Goal: Transaction & Acquisition: Subscribe to service/newsletter

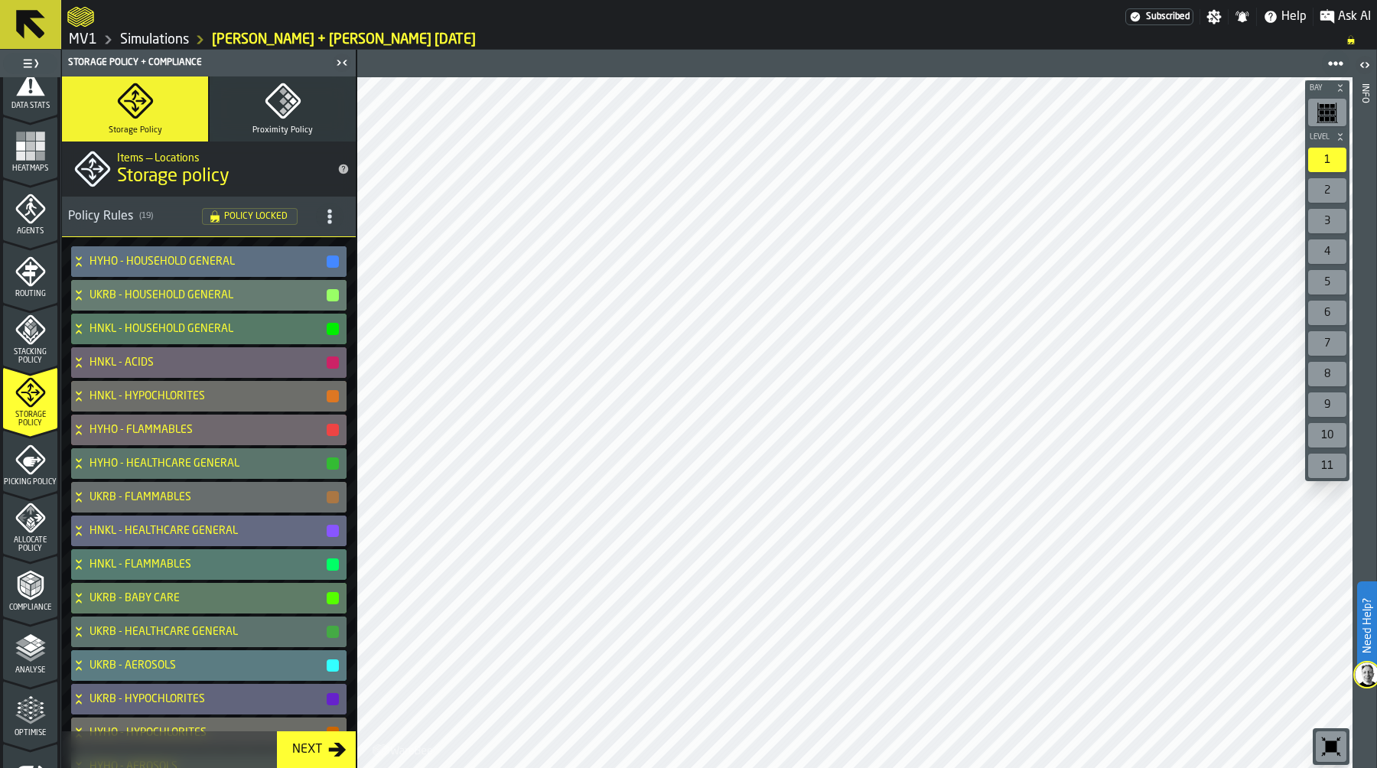
scroll to position [438, 0]
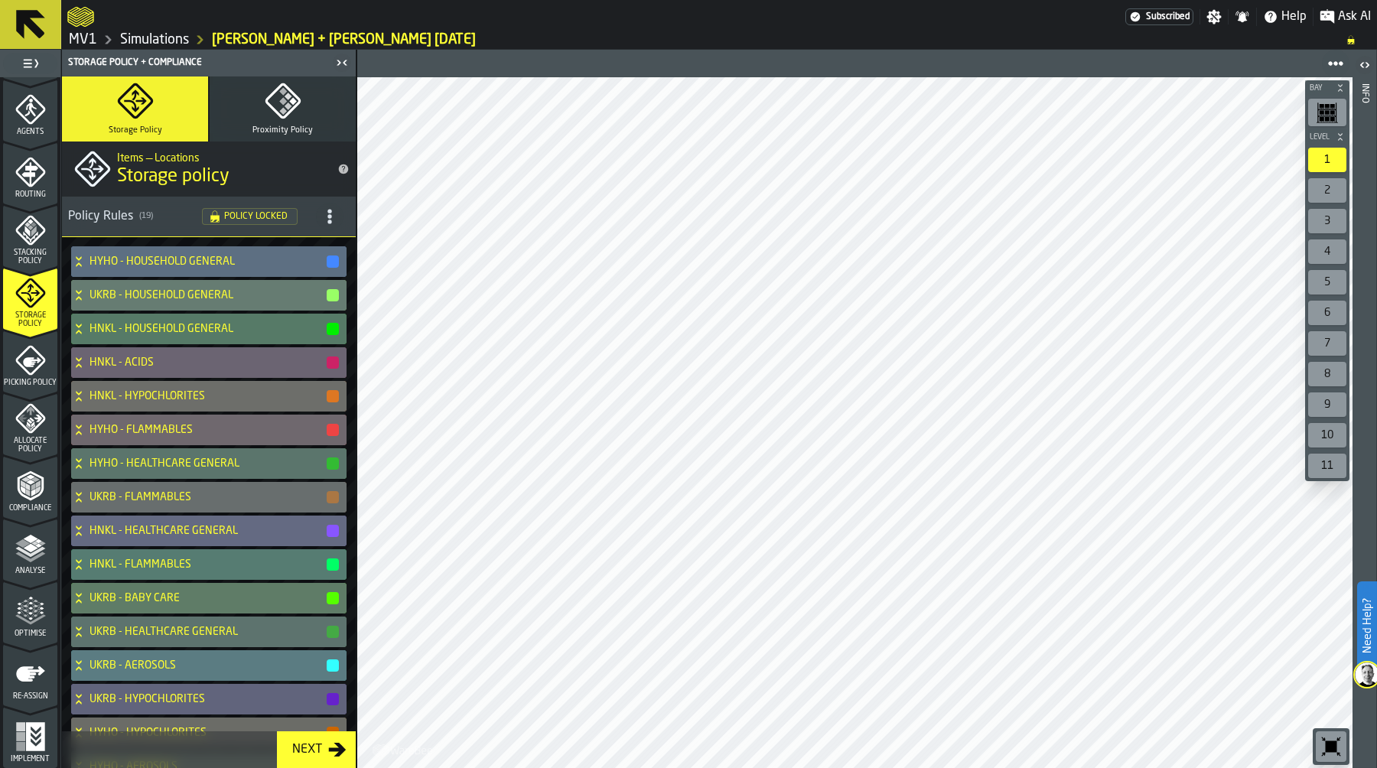
click at [23, 627] on div "Optimise" at bounding box center [30, 617] width 54 height 42
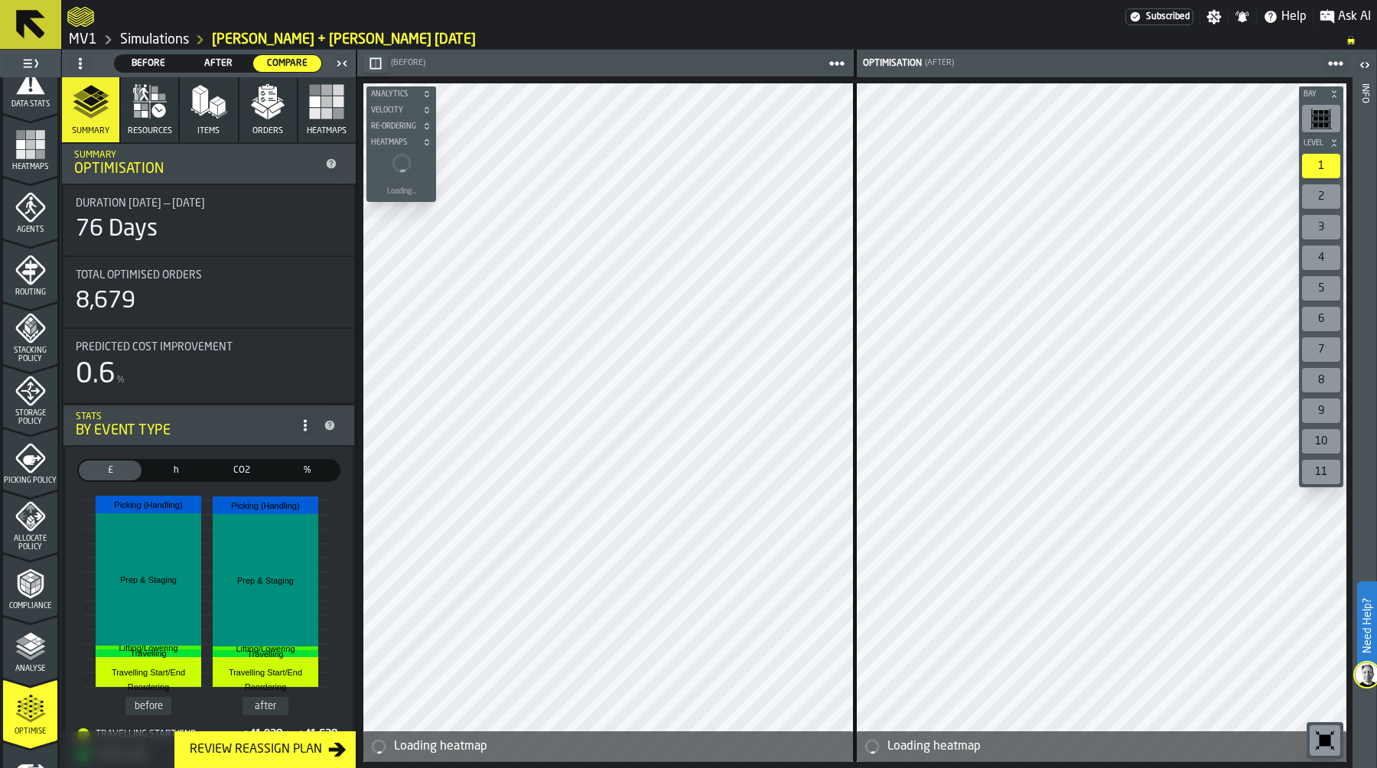
scroll to position [438, 0]
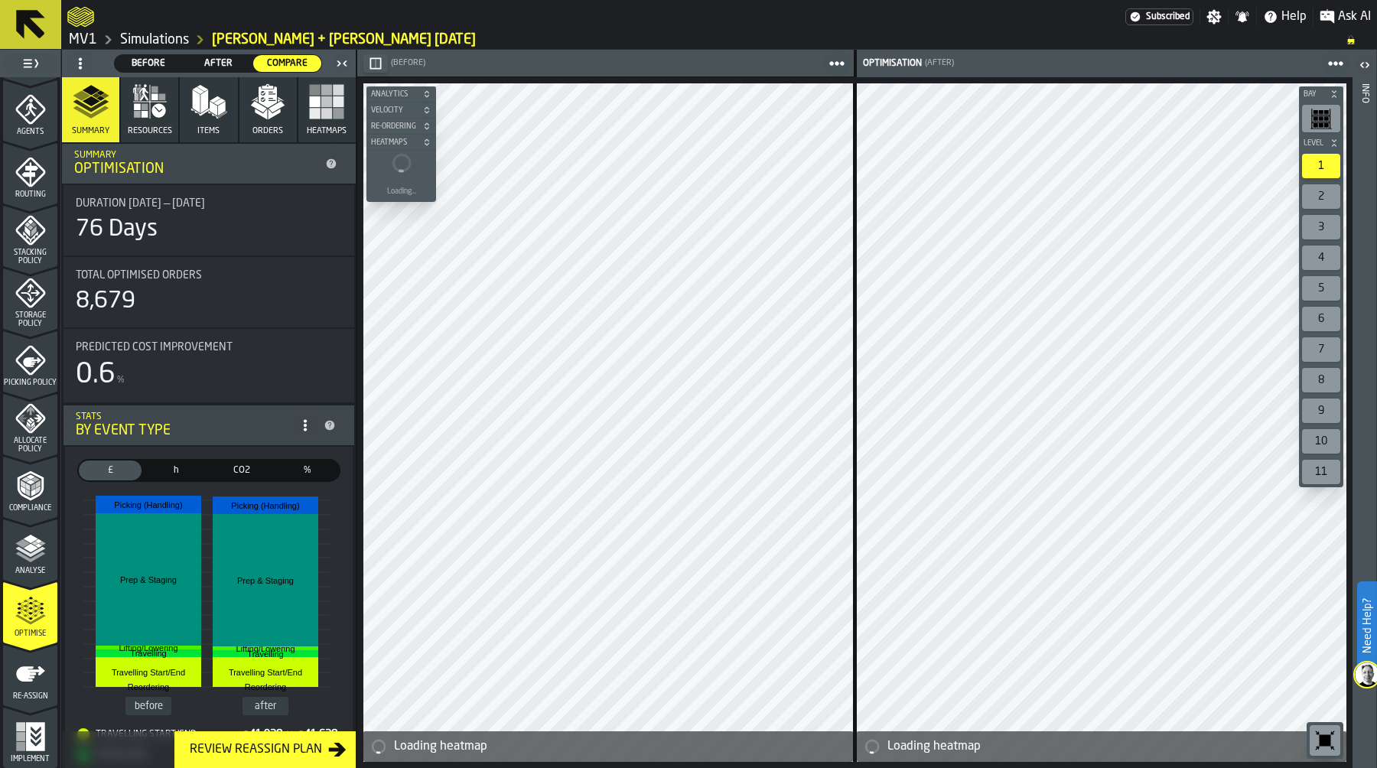
click at [29, 677] on icon "menu Re-assign" at bounding box center [30, 673] width 29 height 15
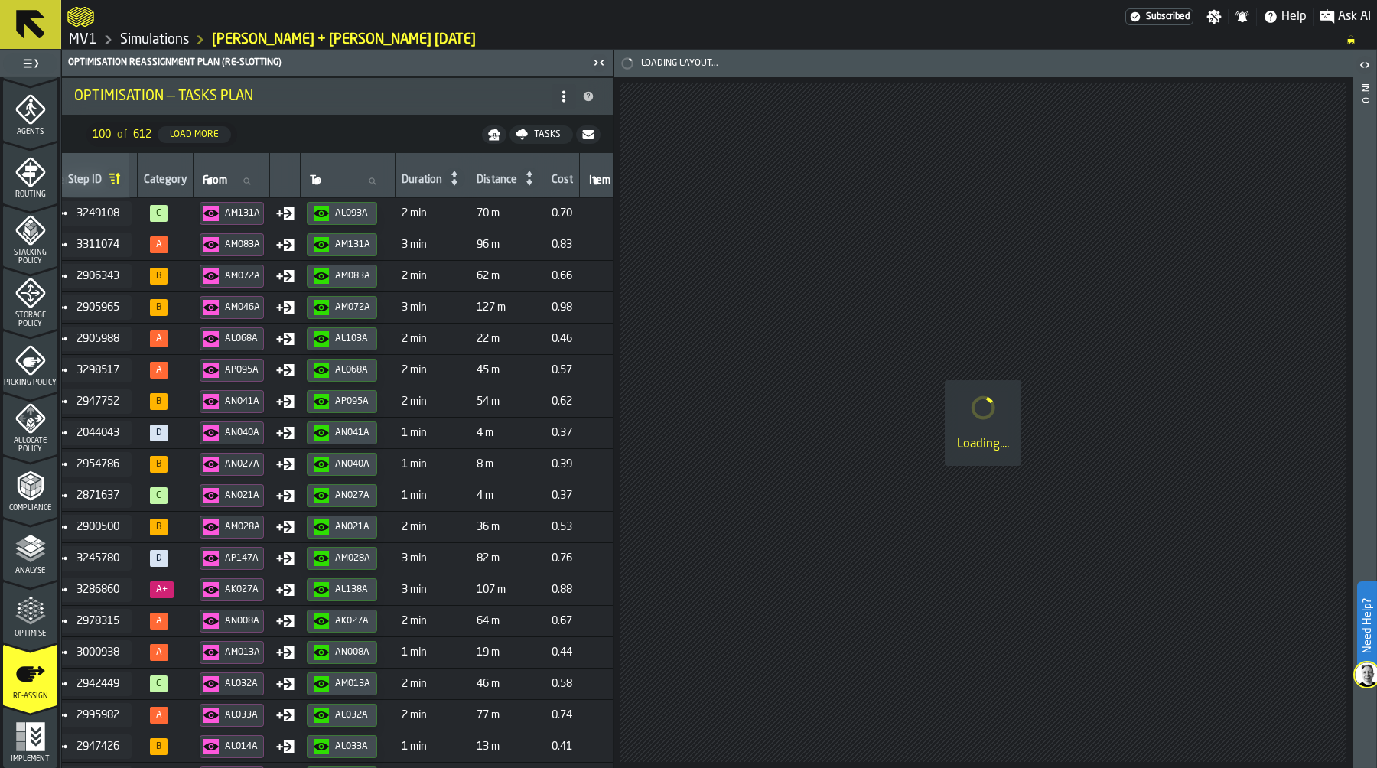
scroll to position [0, 0]
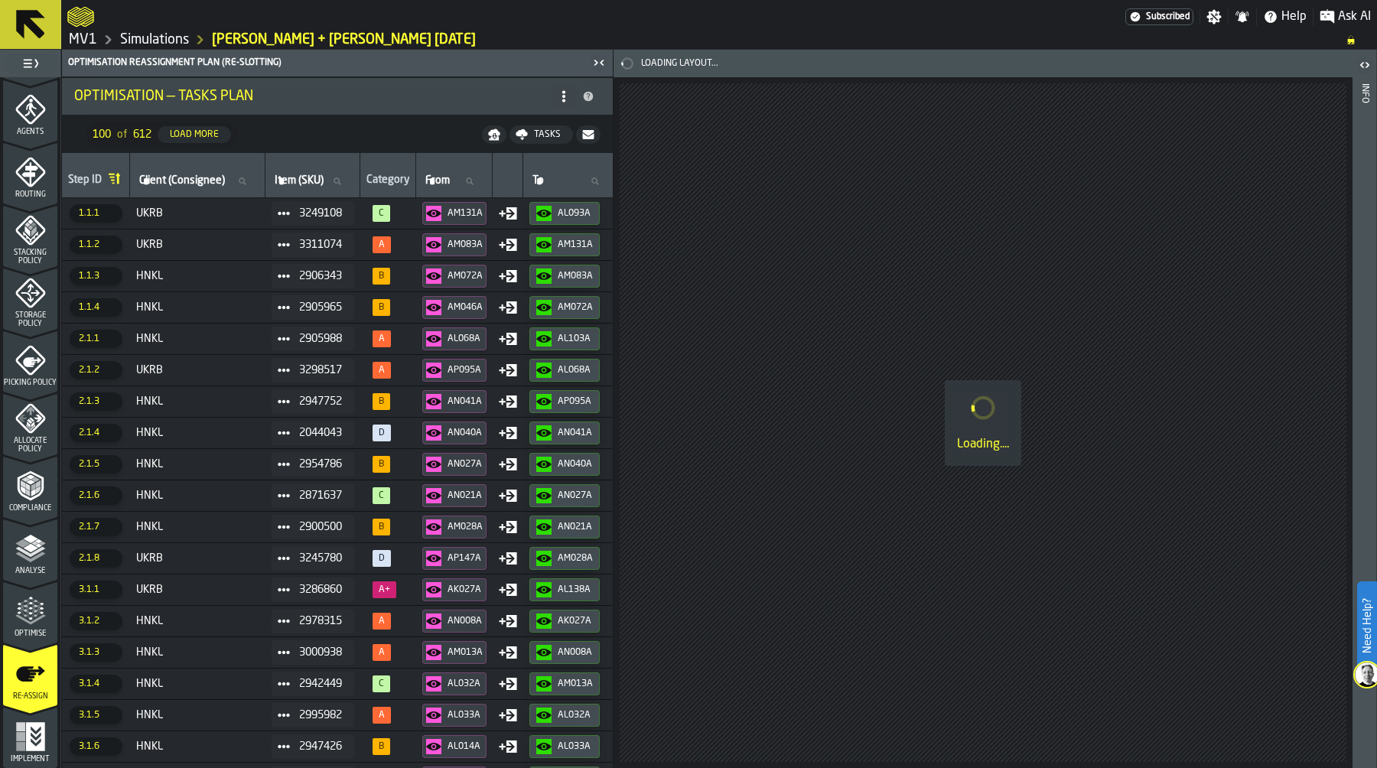
click at [24, 634] on span "Optimise" at bounding box center [30, 633] width 54 height 8
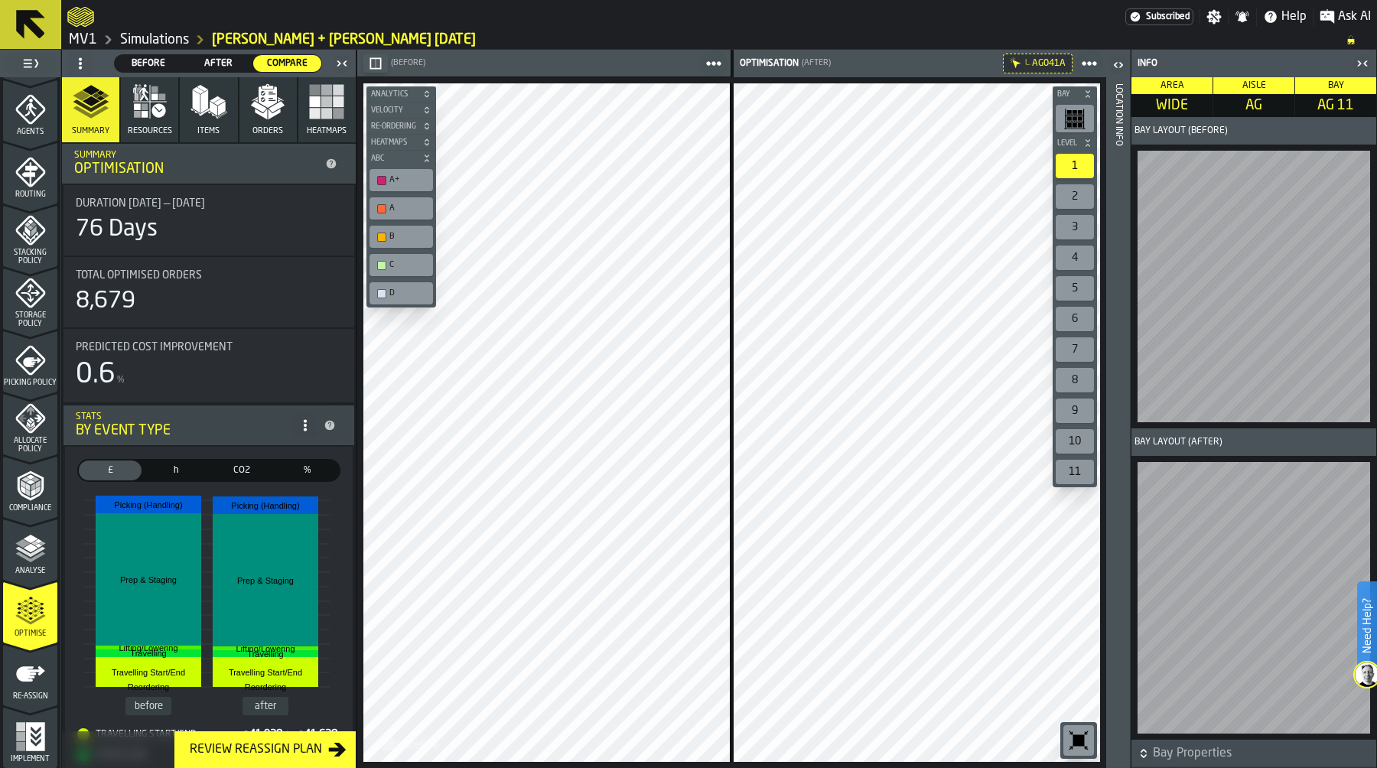
click at [1114, 481] on div "Location Info" at bounding box center [1118, 422] width 11 height 684
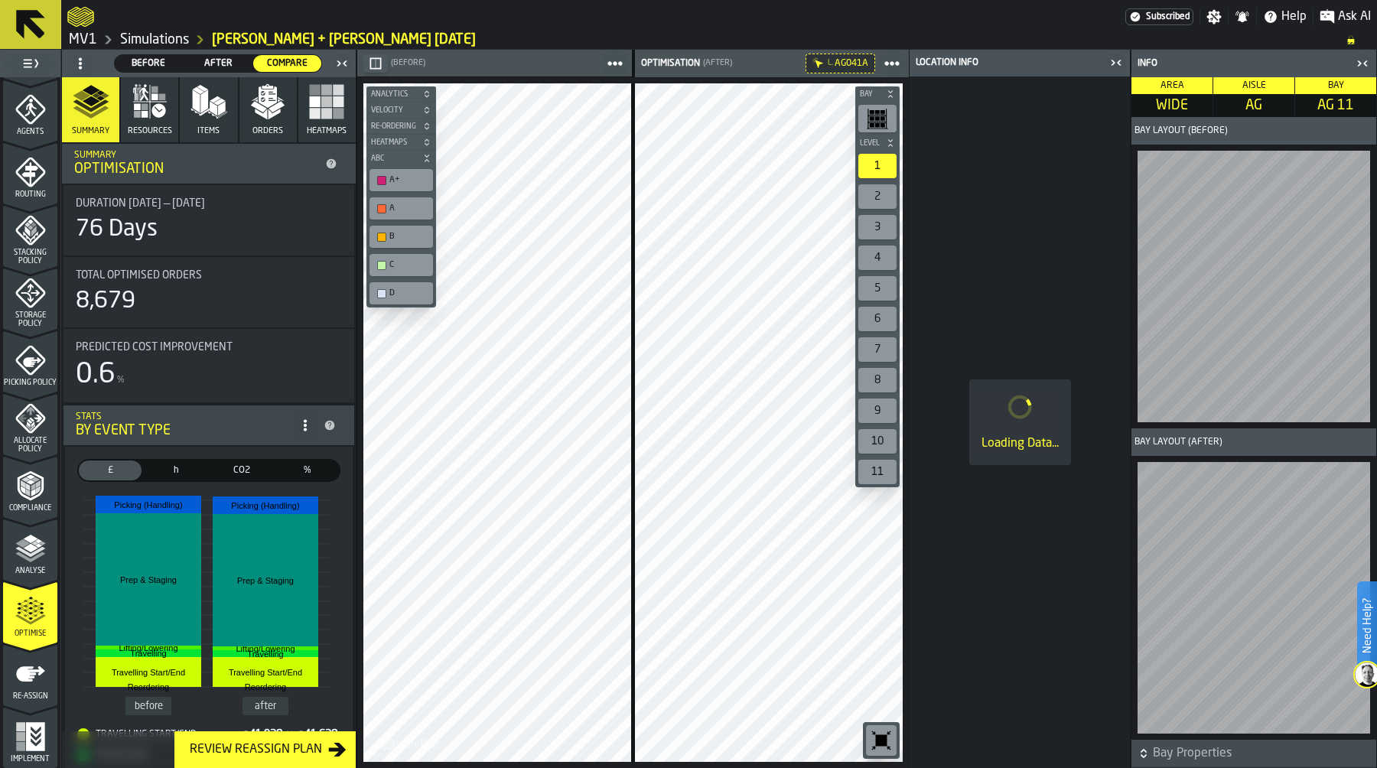
click at [1114, 67] on icon "button-toggle-Close me" at bounding box center [1116, 63] width 18 height 18
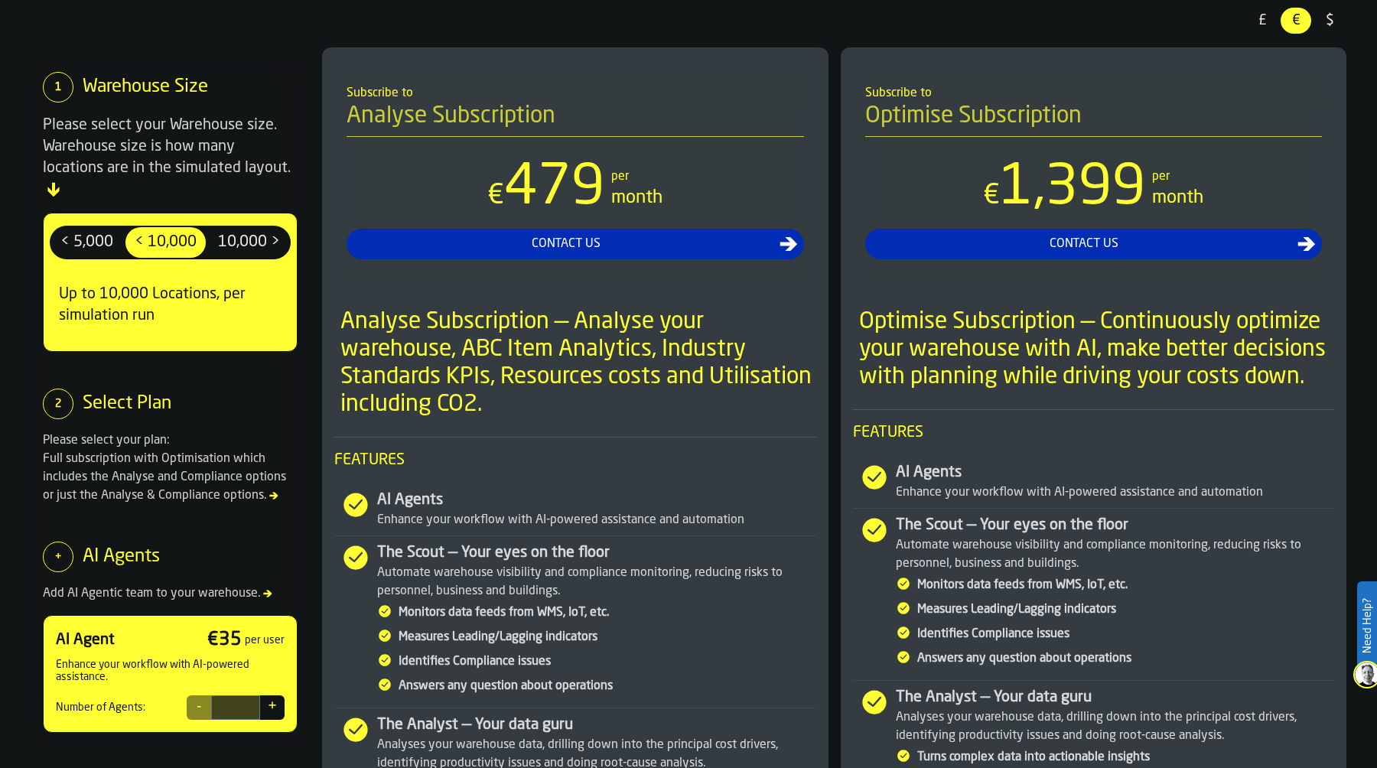
click at [382, 34] on div "£ £ € € $ $" at bounding box center [688, 26] width 1315 height 41
click at [76, 230] on span "< 5,000" at bounding box center [86, 242] width 65 height 24
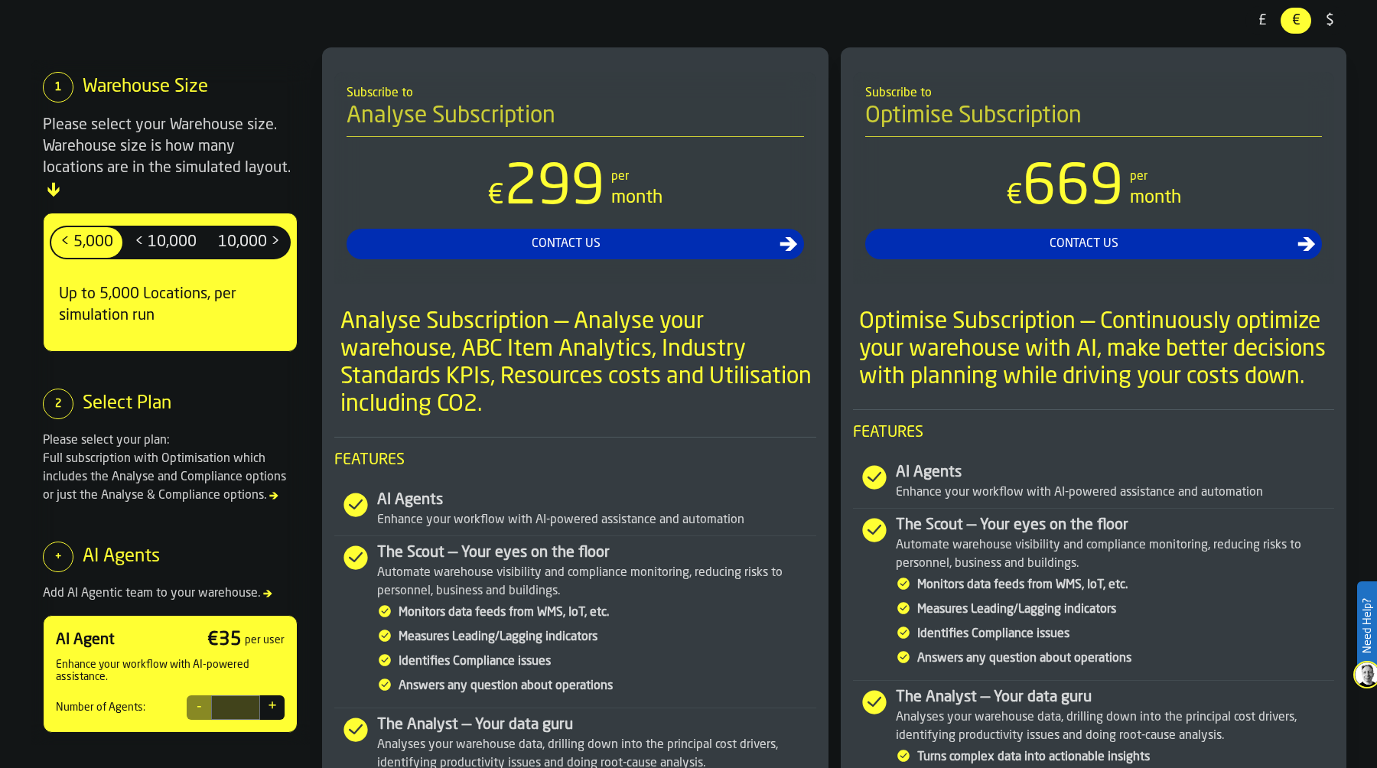
click at [269, 227] on div "10,000 >" at bounding box center [249, 242] width 80 height 31
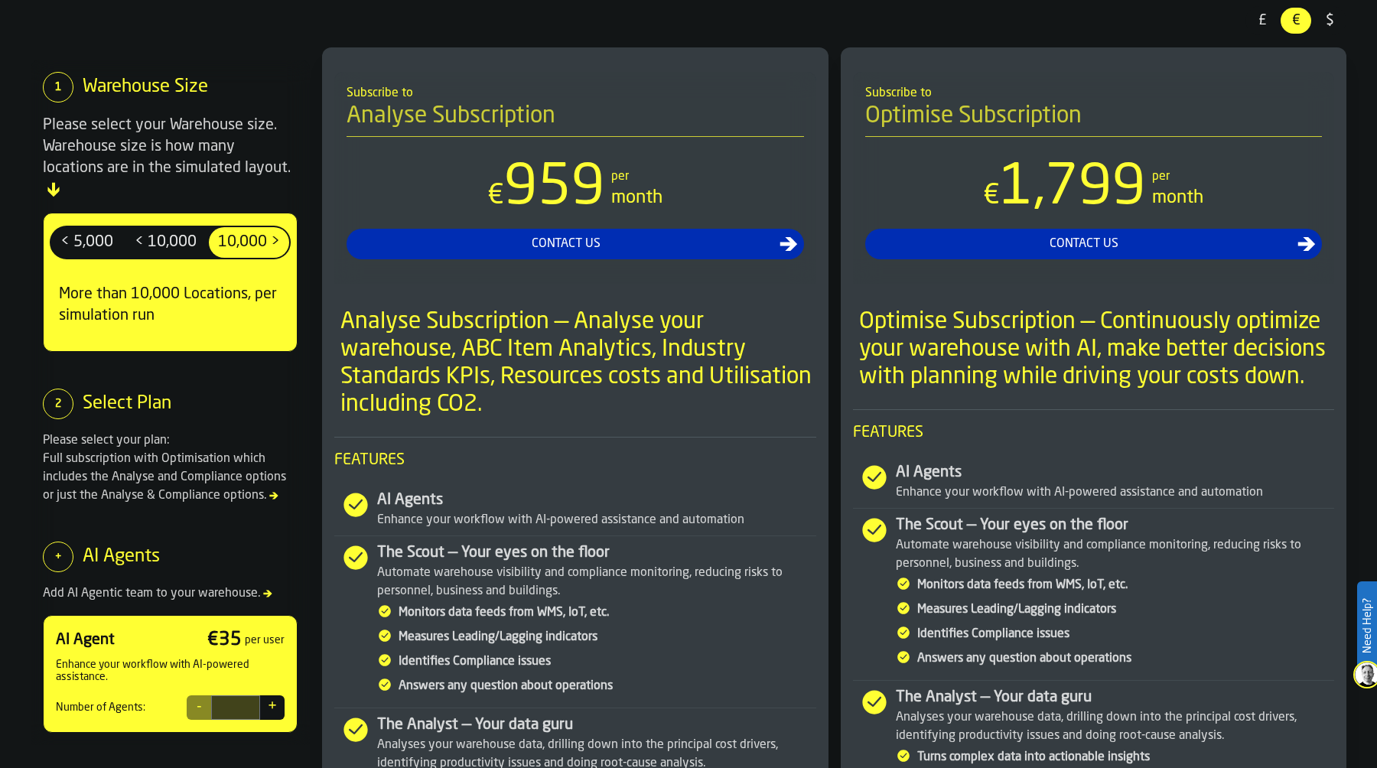
click at [269, 695] on button "+" at bounding box center [272, 707] width 24 height 24
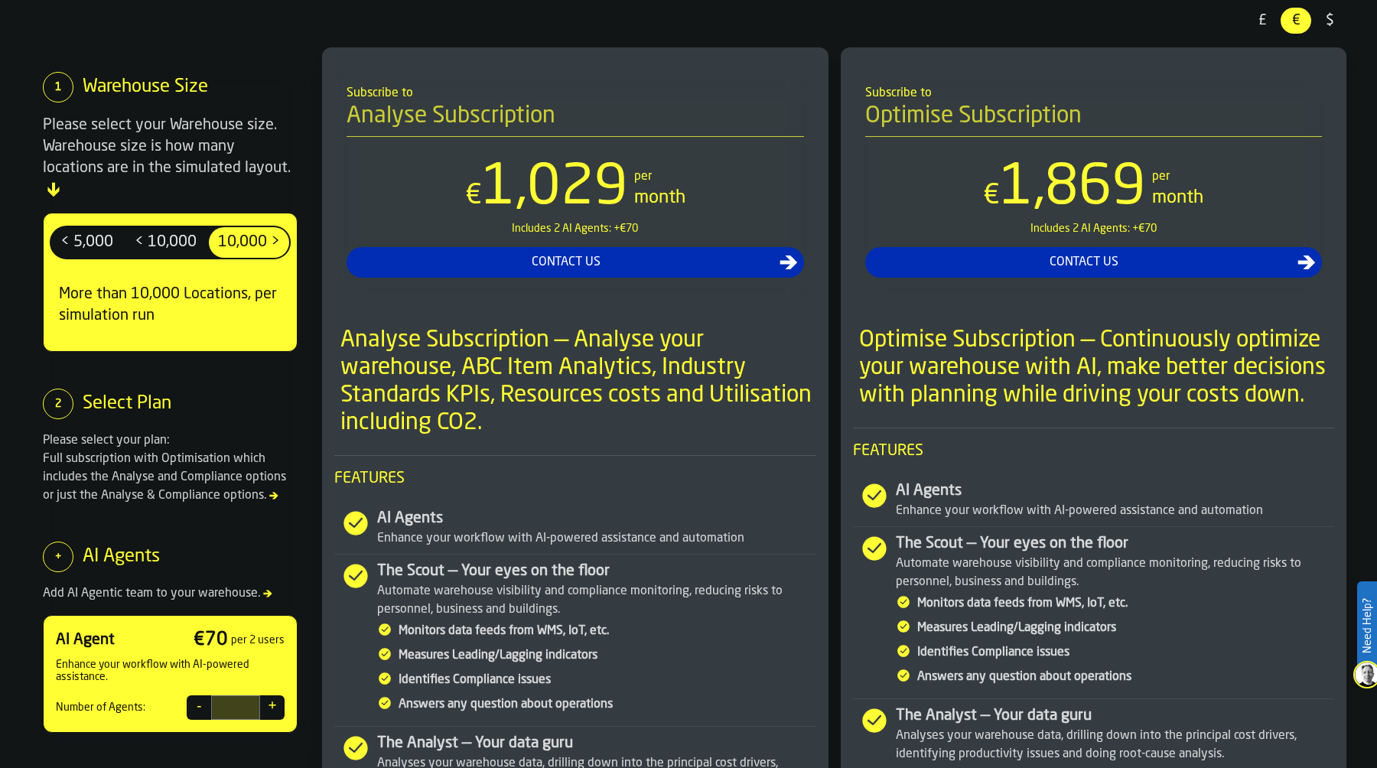
click at [269, 695] on button "+" at bounding box center [272, 707] width 24 height 24
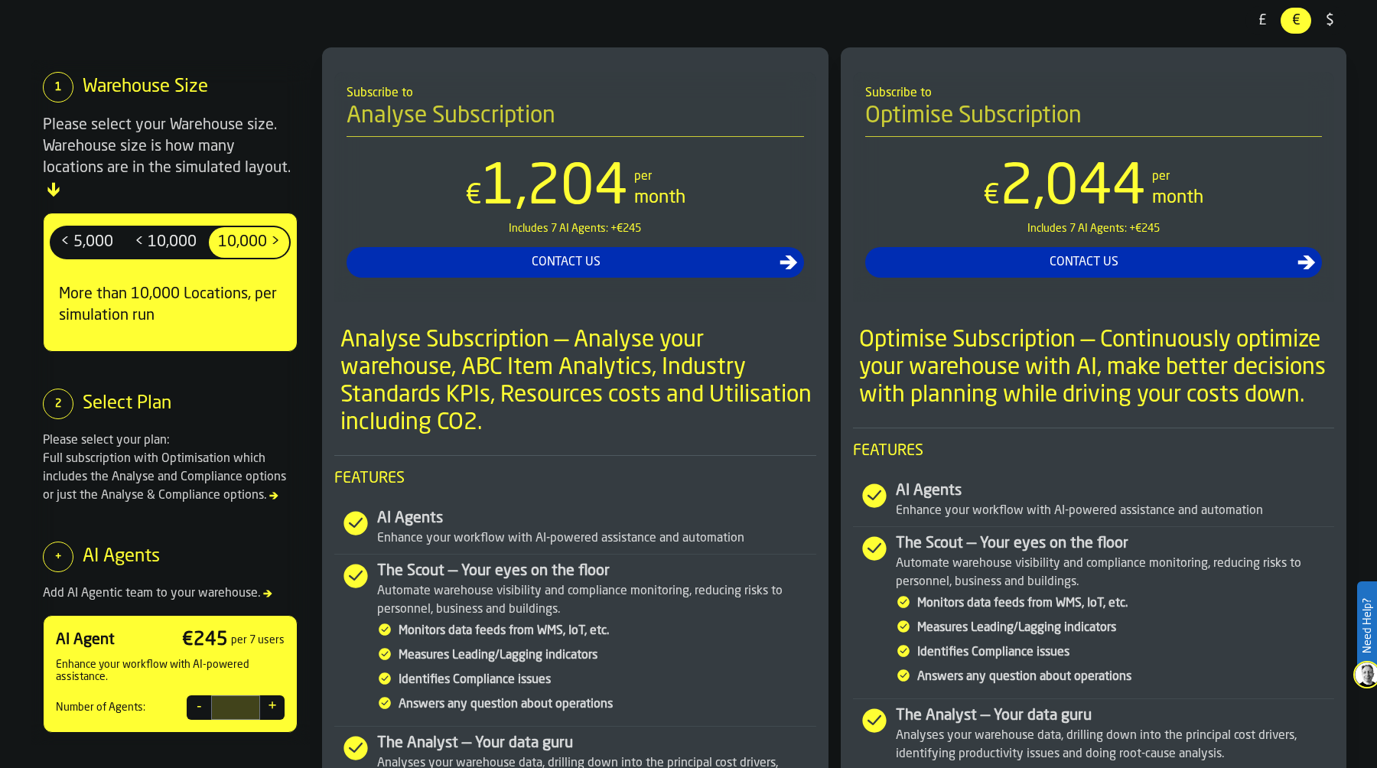
click at [269, 695] on button "+" at bounding box center [272, 707] width 24 height 24
type input "*"
